Goal: Check status: Check status

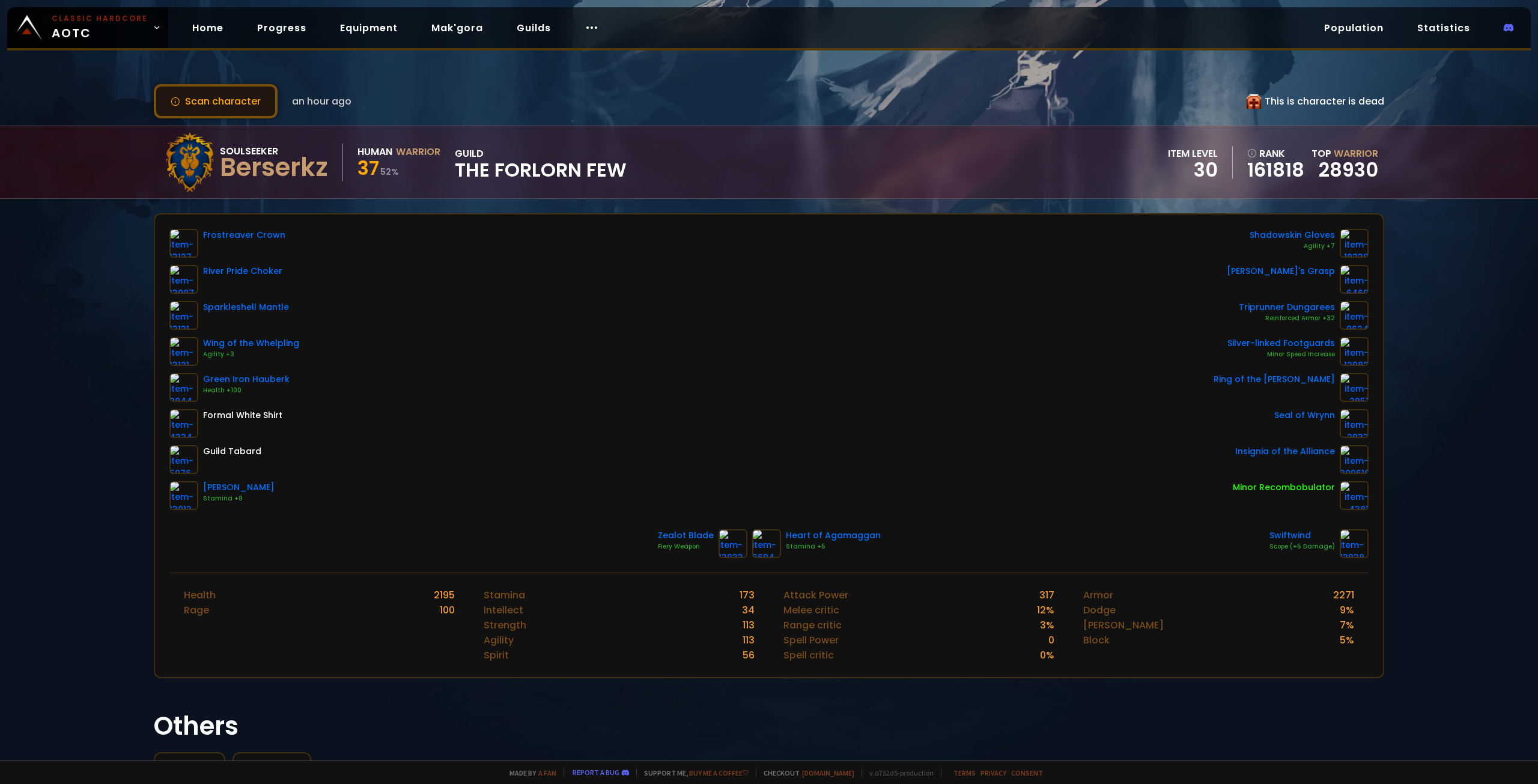
click at [242, 96] on button "Scan character" at bounding box center [216, 101] width 124 height 34
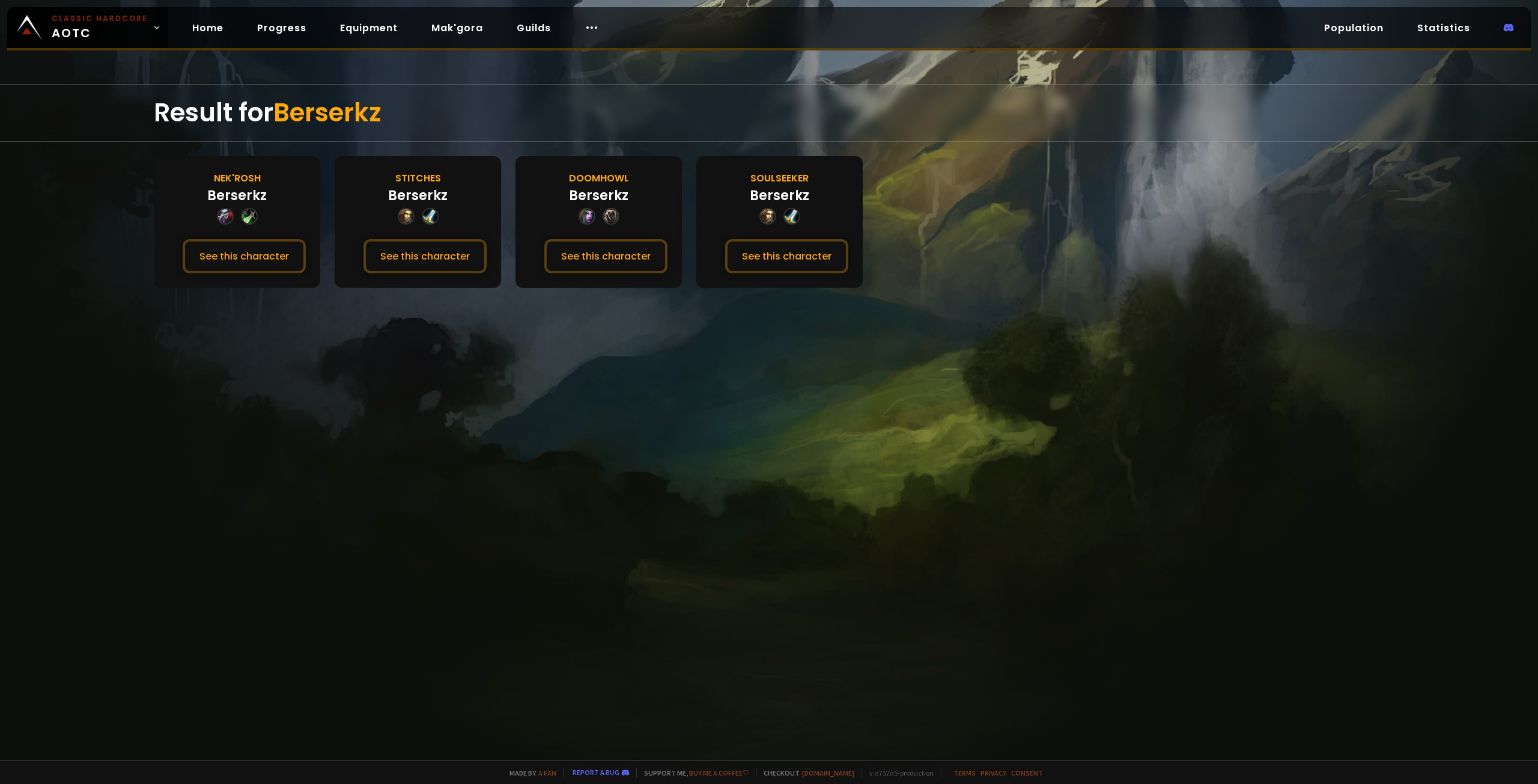
drag, startPoint x: 375, startPoint y: 134, endPoint x: 384, endPoint y: 136, distance: 9.2
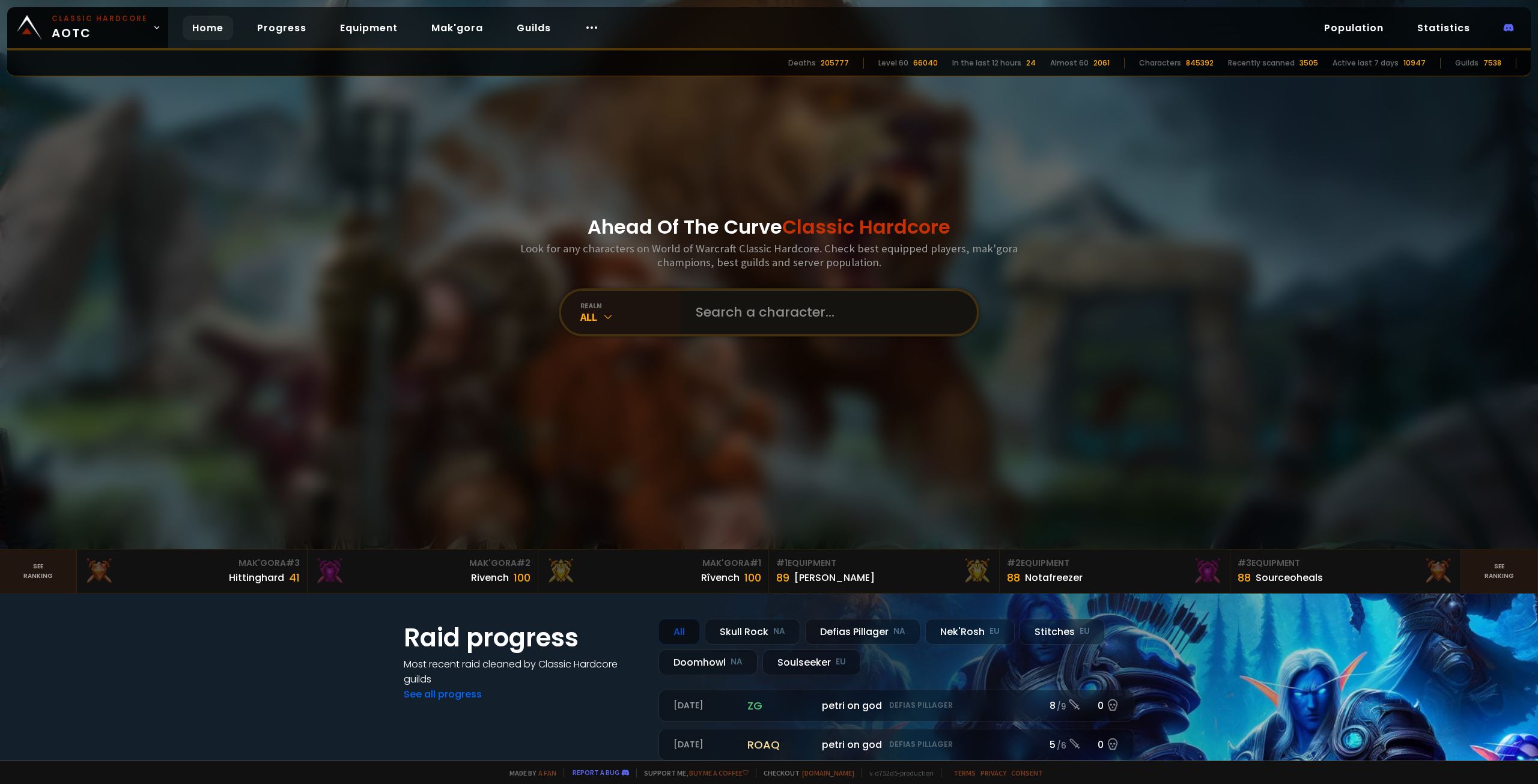
click at [775, 315] on input "text" at bounding box center [826, 312] width 274 height 44
type input "balamoot"
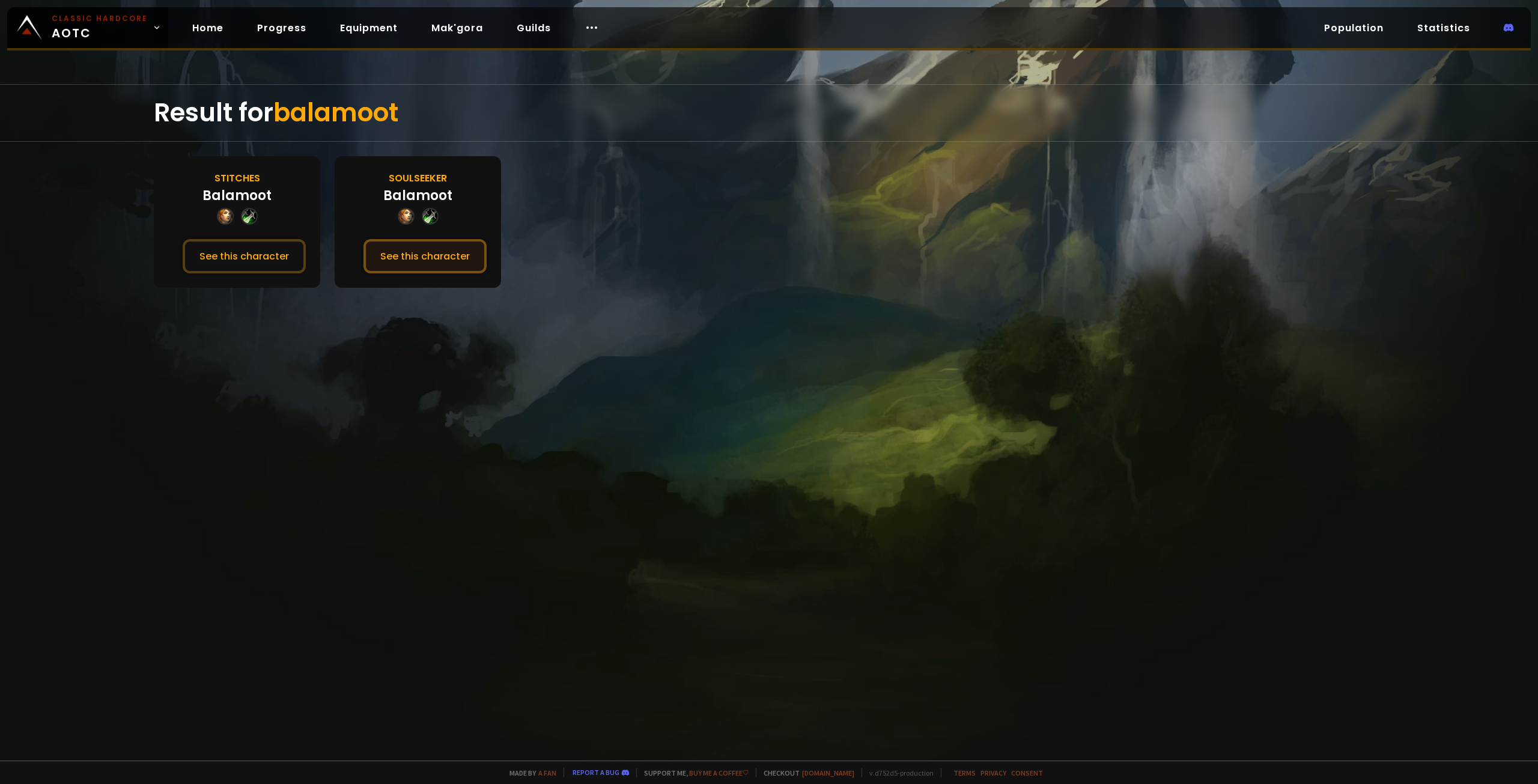
click at [444, 261] on button "See this character" at bounding box center [425, 256] width 123 height 34
